Goal: Information Seeking & Learning: Get advice/opinions

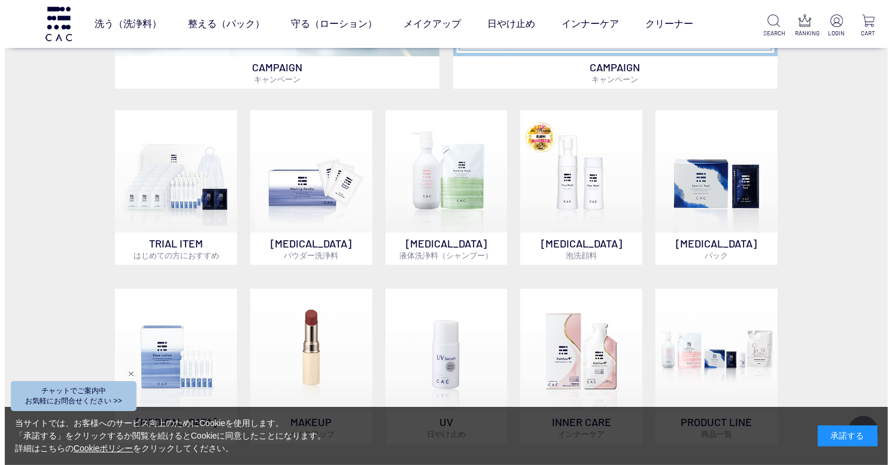
scroll to position [774, 0]
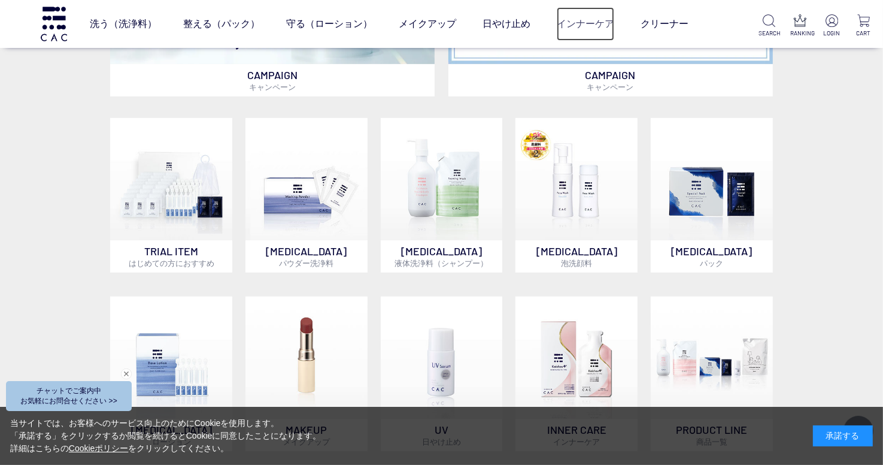
click at [599, 26] on link "インナーケア" at bounding box center [585, 24] width 57 height 34
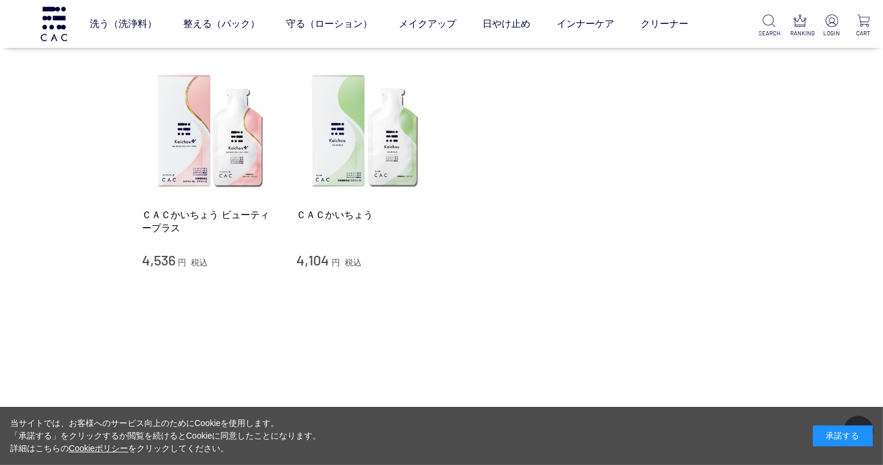
scroll to position [217, 0]
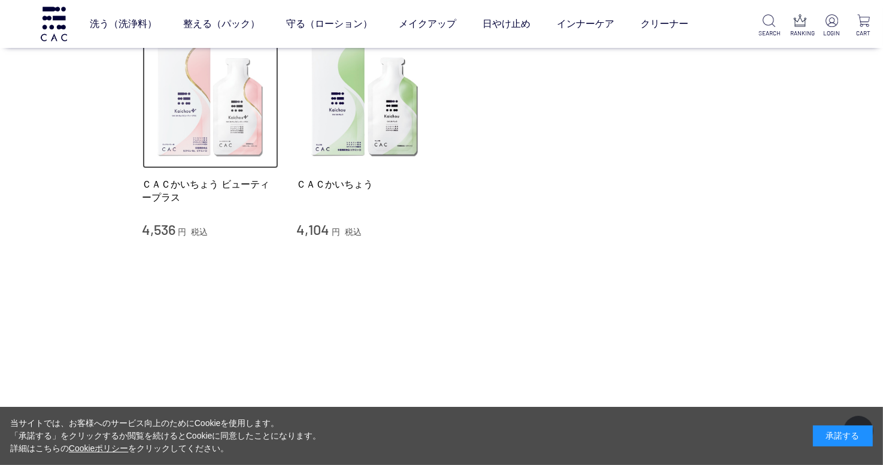
click at [244, 134] on img at bounding box center [210, 100] width 137 height 137
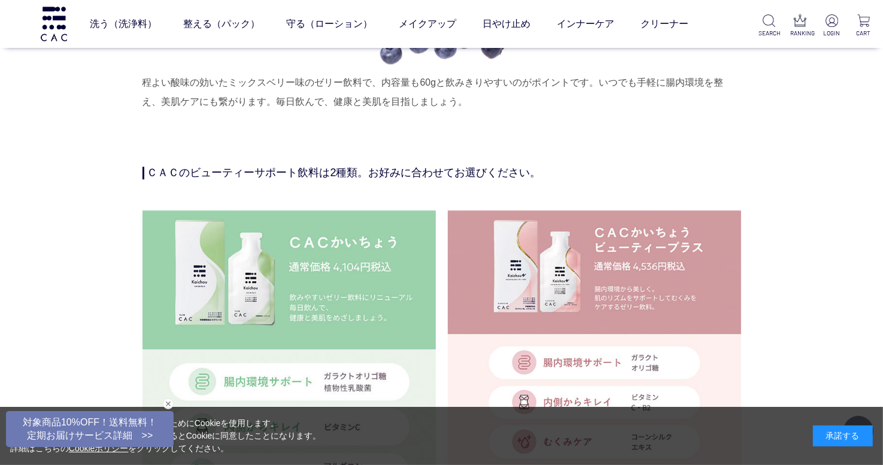
scroll to position [2755, 0]
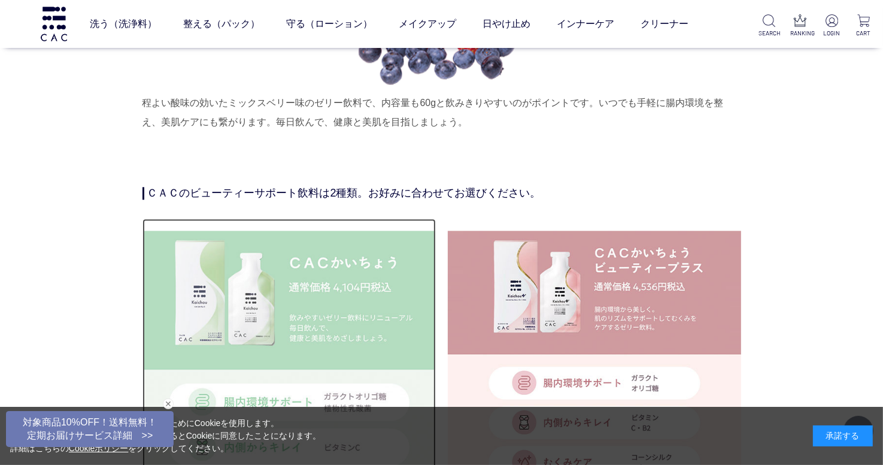
click at [276, 302] on img at bounding box center [288, 377] width 293 height 293
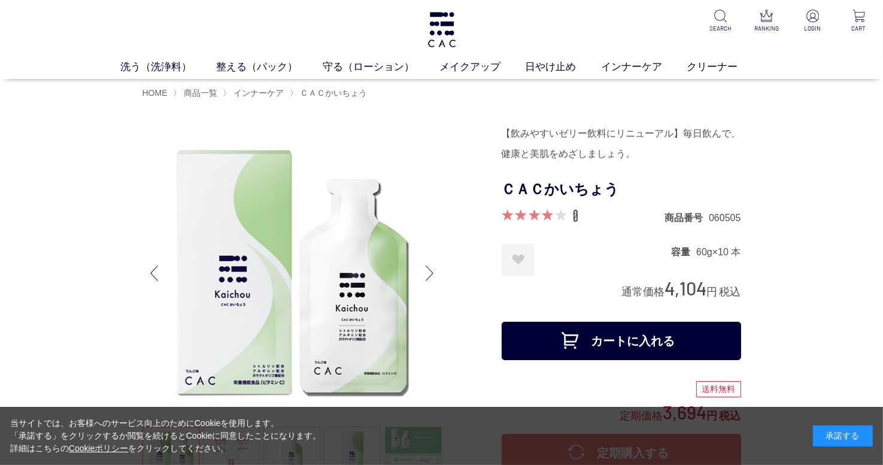
click at [576, 218] on link "7" at bounding box center [575, 215] width 5 height 13
click at [442, 9] on h1 at bounding box center [441, 29] width 31 height 59
click at [450, 38] on img at bounding box center [441, 29] width 31 height 35
